Goal: Task Accomplishment & Management: Manage account settings

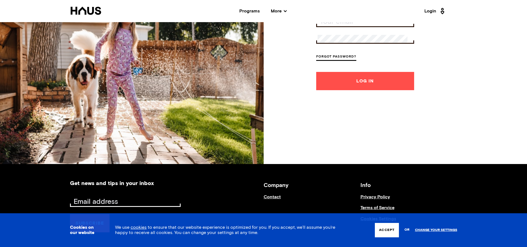
scroll to position [81, 0]
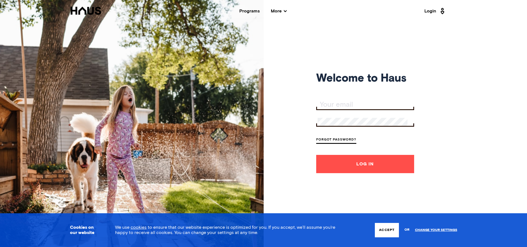
click at [321, 105] on input "Your email" at bounding box center [366, 105] width 97 height 8
type input "[EMAIL_ADDRESS][DOMAIN_NAME]"
click at [344, 165] on button "Log In" at bounding box center [365, 164] width 98 height 18
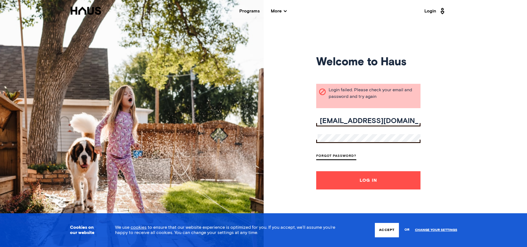
click at [338, 156] on link "Forgot Password?" at bounding box center [336, 156] width 40 height 7
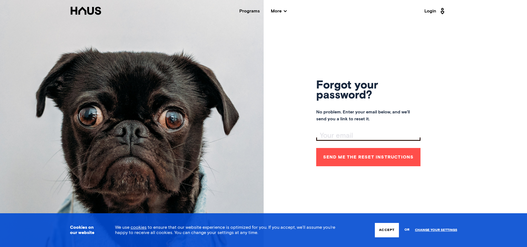
click at [324, 137] on input "Your email" at bounding box center [369, 136] width 103 height 8
type input "[EMAIL_ADDRESS][DOMAIN_NAME]"
click at [364, 158] on button "Send me the reset instructions" at bounding box center [368, 157] width 104 height 18
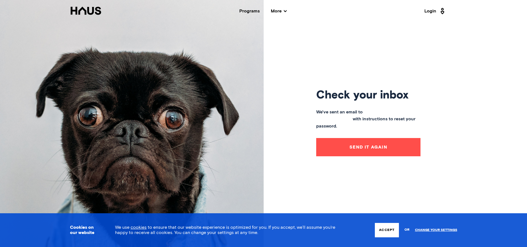
click at [358, 143] on button "Send it again" at bounding box center [368, 147] width 104 height 18
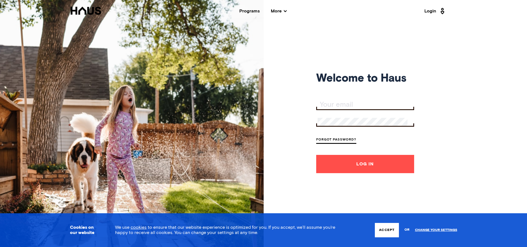
click at [323, 105] on input "Your email" at bounding box center [366, 105] width 97 height 8
type input "[EMAIL_ADDRESS][DOMAIN_NAME]"
click at [342, 163] on button "Log In" at bounding box center [365, 164] width 98 height 18
